Goal: Task Accomplishment & Management: Use online tool/utility

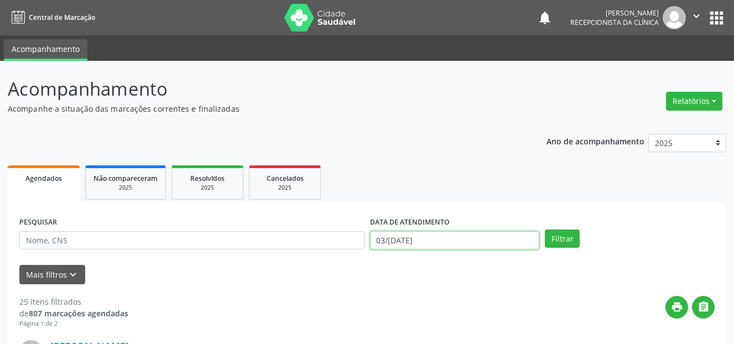
click at [408, 241] on input "03/[DATE]" at bounding box center [455, 240] width 170 height 19
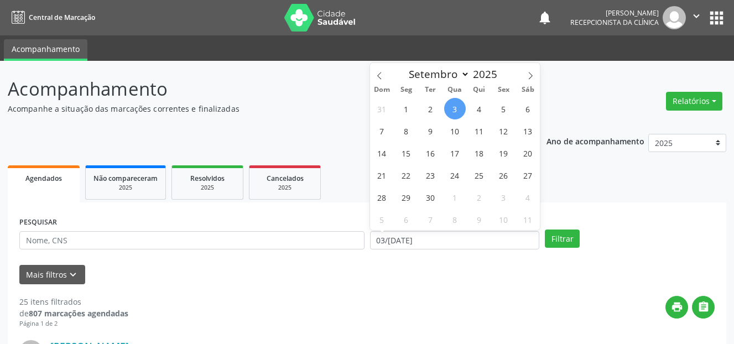
click at [384, 258] on form "PESQUISAR DATA DE ATENDIMENTO 03/[DATE] Filtrar UNIDADE DE REFERÊNCIA Todas as …" at bounding box center [366, 249] width 695 height 70
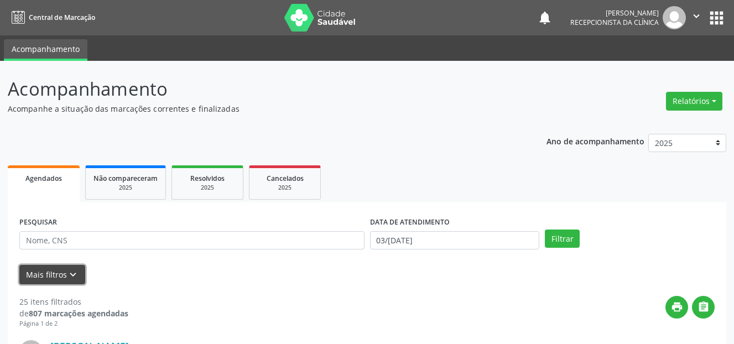
click at [60, 268] on button "Mais filtros keyboard_arrow_down" at bounding box center [52, 274] width 66 height 19
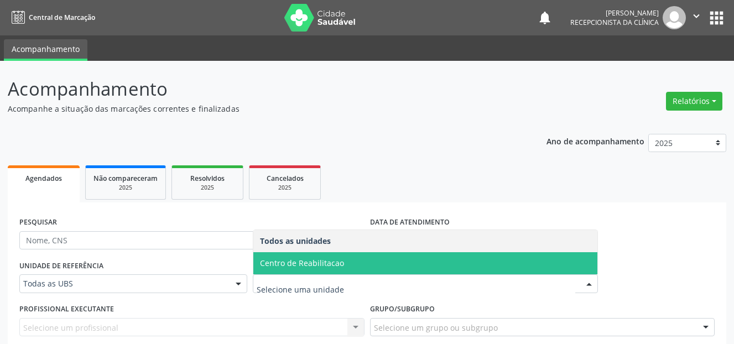
click at [301, 261] on span "Centro de Reabilitacao" at bounding box center [302, 263] width 84 height 11
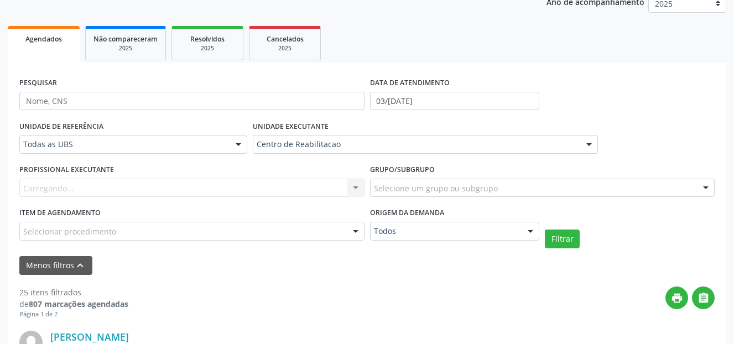
scroll to position [166, 0]
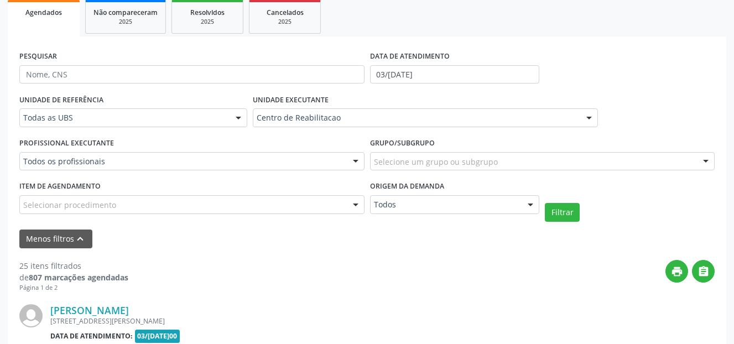
click at [176, 154] on div "Todos os profissionais" at bounding box center [191, 161] width 345 height 19
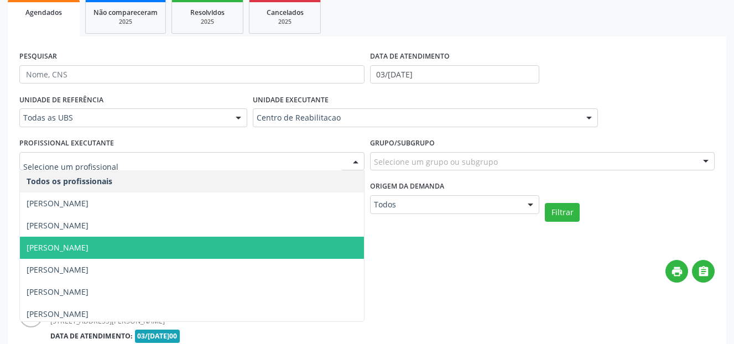
scroll to position [55, 0]
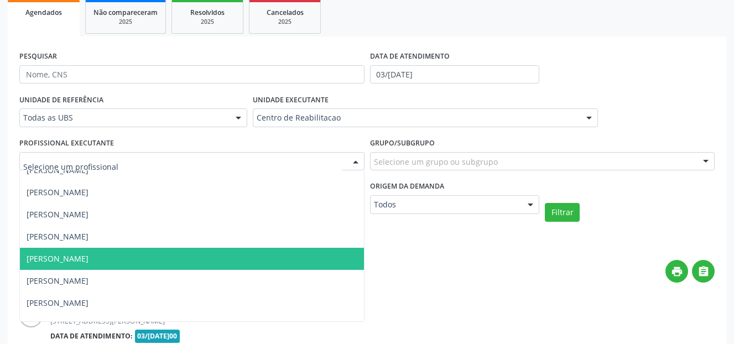
click at [88, 256] on span "[PERSON_NAME]" at bounding box center [58, 258] width 62 height 11
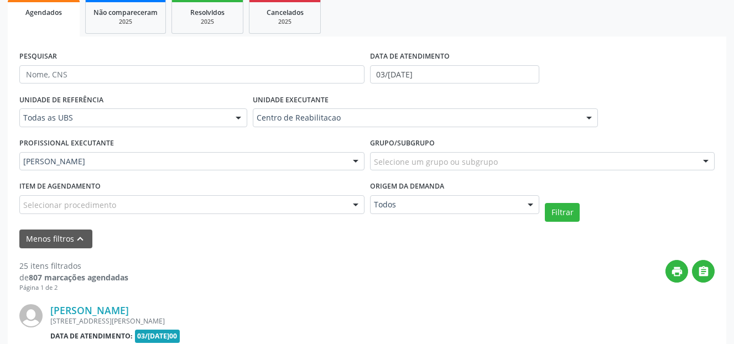
click at [304, 206] on div "Selecionar procedimento" at bounding box center [191, 204] width 345 height 19
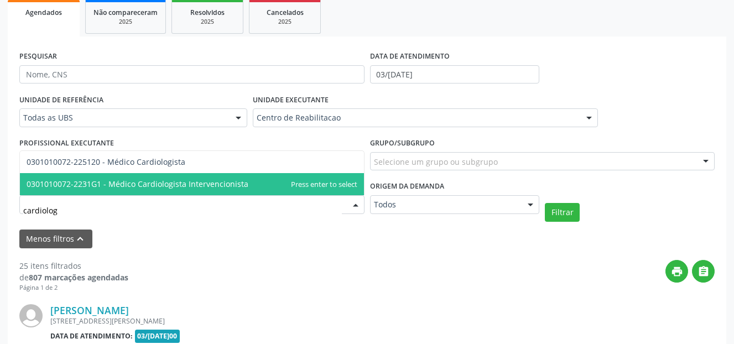
type input "cardiologi"
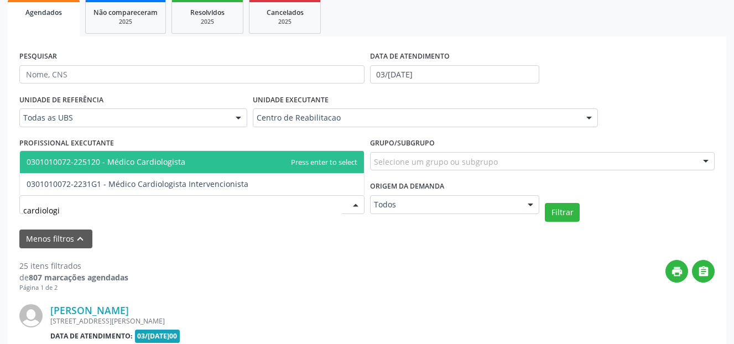
click at [120, 159] on span "0301010072-225120 - Médico Cardiologista" at bounding box center [106, 161] width 159 height 11
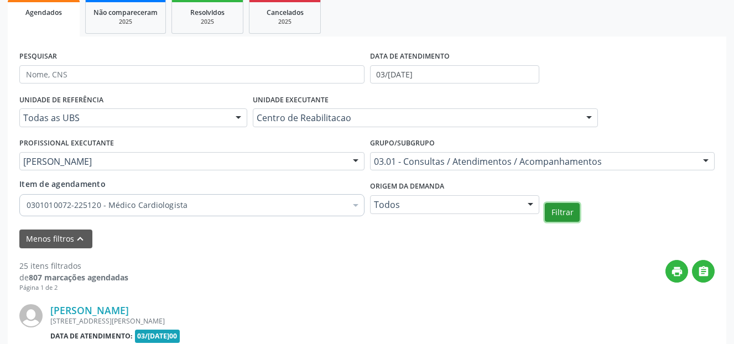
click at [567, 210] on button "Filtrar" at bounding box center [562, 212] width 35 height 19
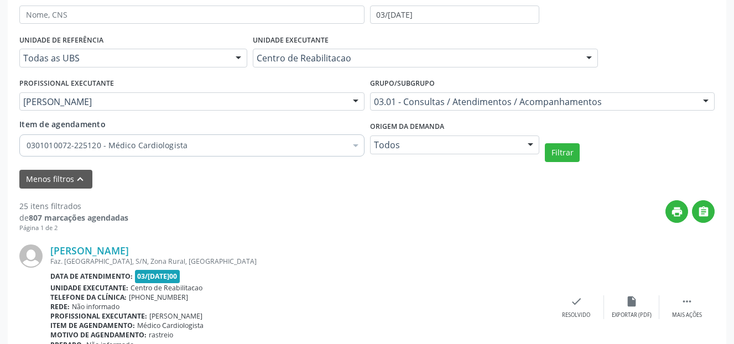
scroll to position [221, 0]
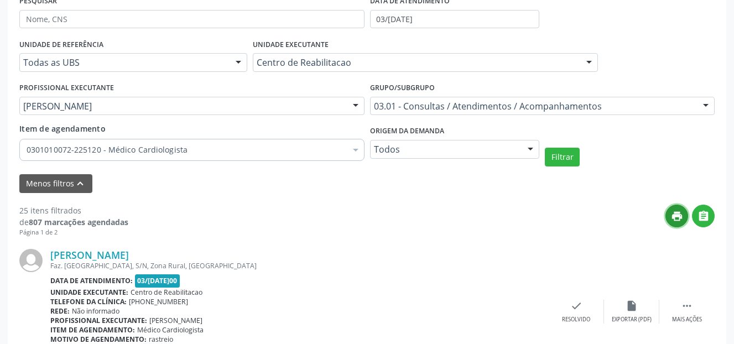
click at [677, 219] on icon "print" at bounding box center [677, 216] width 12 height 12
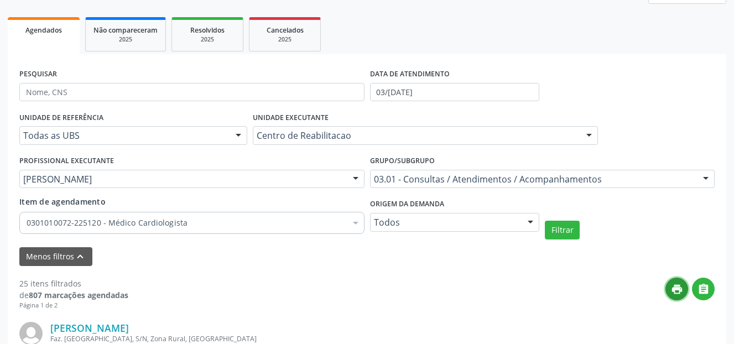
scroll to position [0, 0]
